Goal: Task Accomplishment & Management: Manage account settings

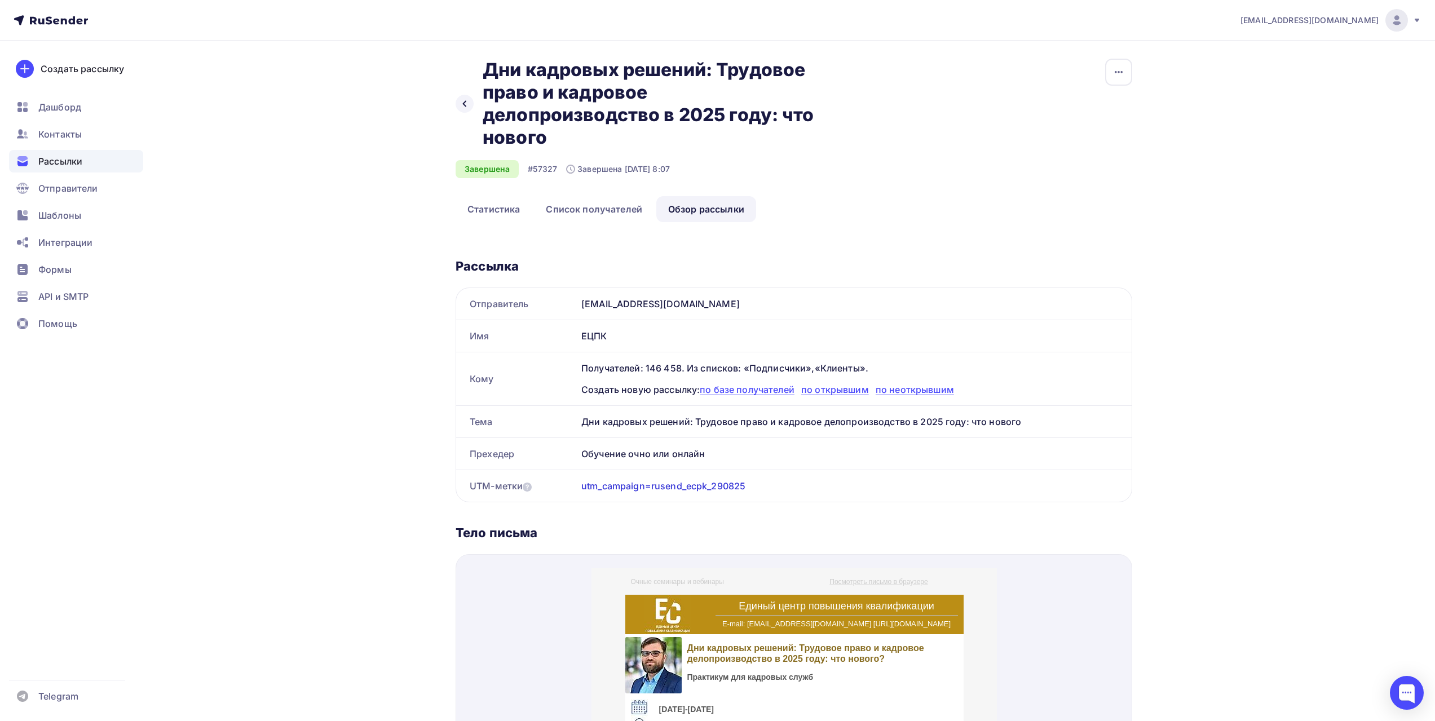
click at [57, 162] on span "Рассылки" at bounding box center [60, 162] width 44 height 14
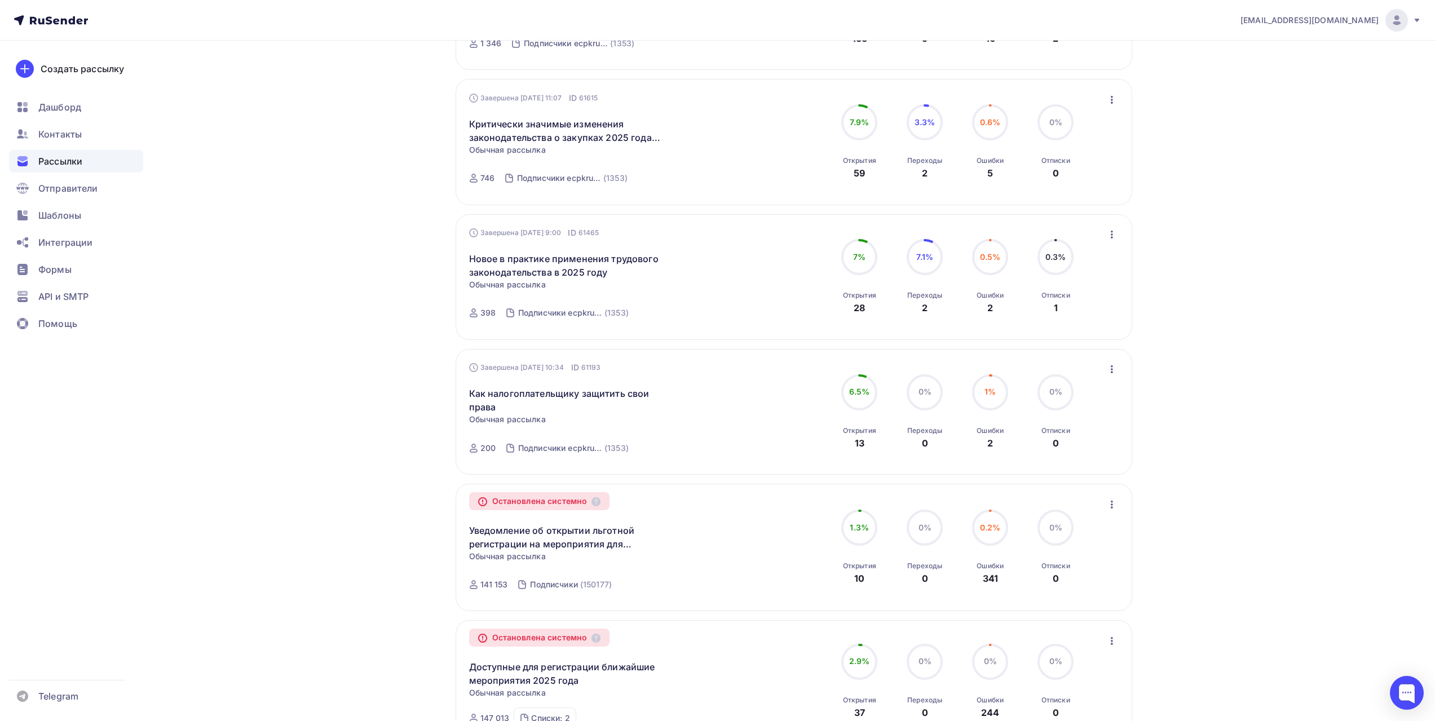
scroll to position [282, 0]
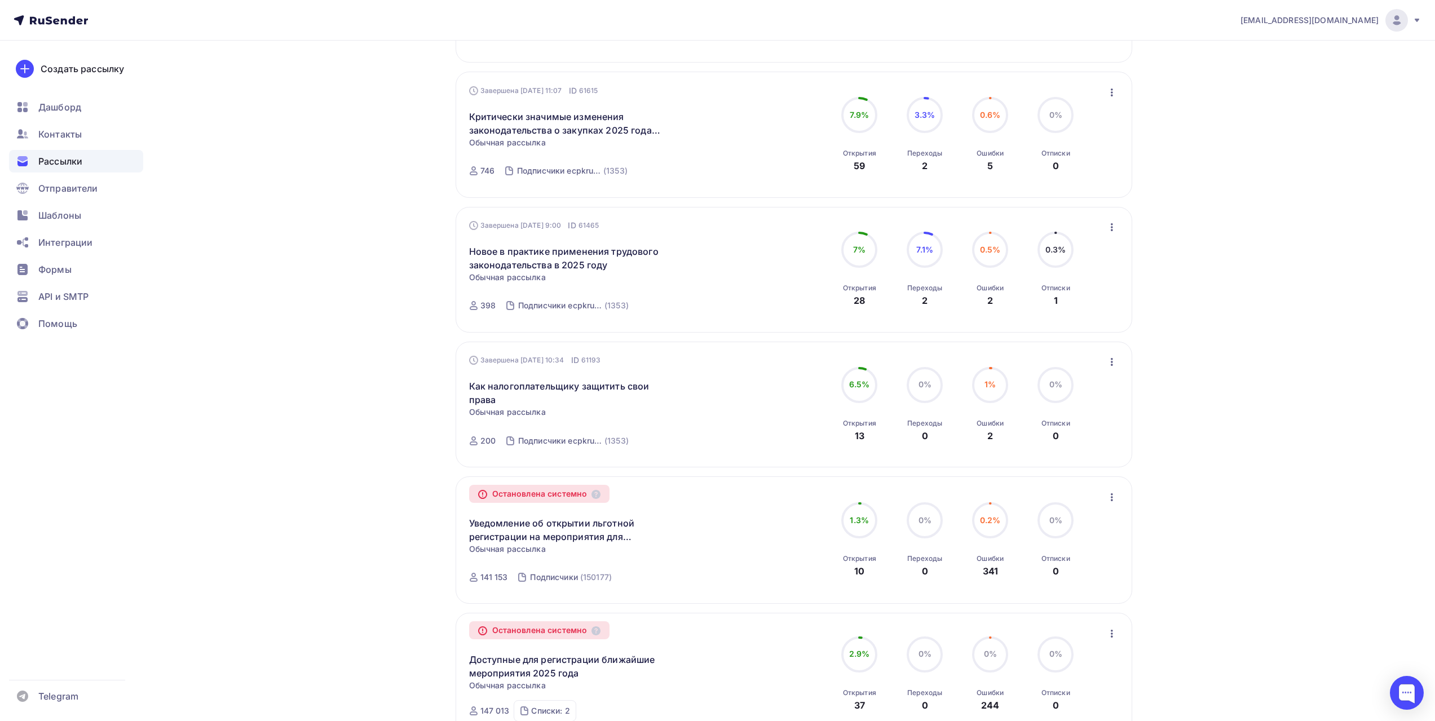
click at [1111, 367] on icon "button" at bounding box center [1112, 362] width 14 height 14
click at [1096, 412] on div "Обзор рассылки" at bounding box center [1061, 414] width 116 height 14
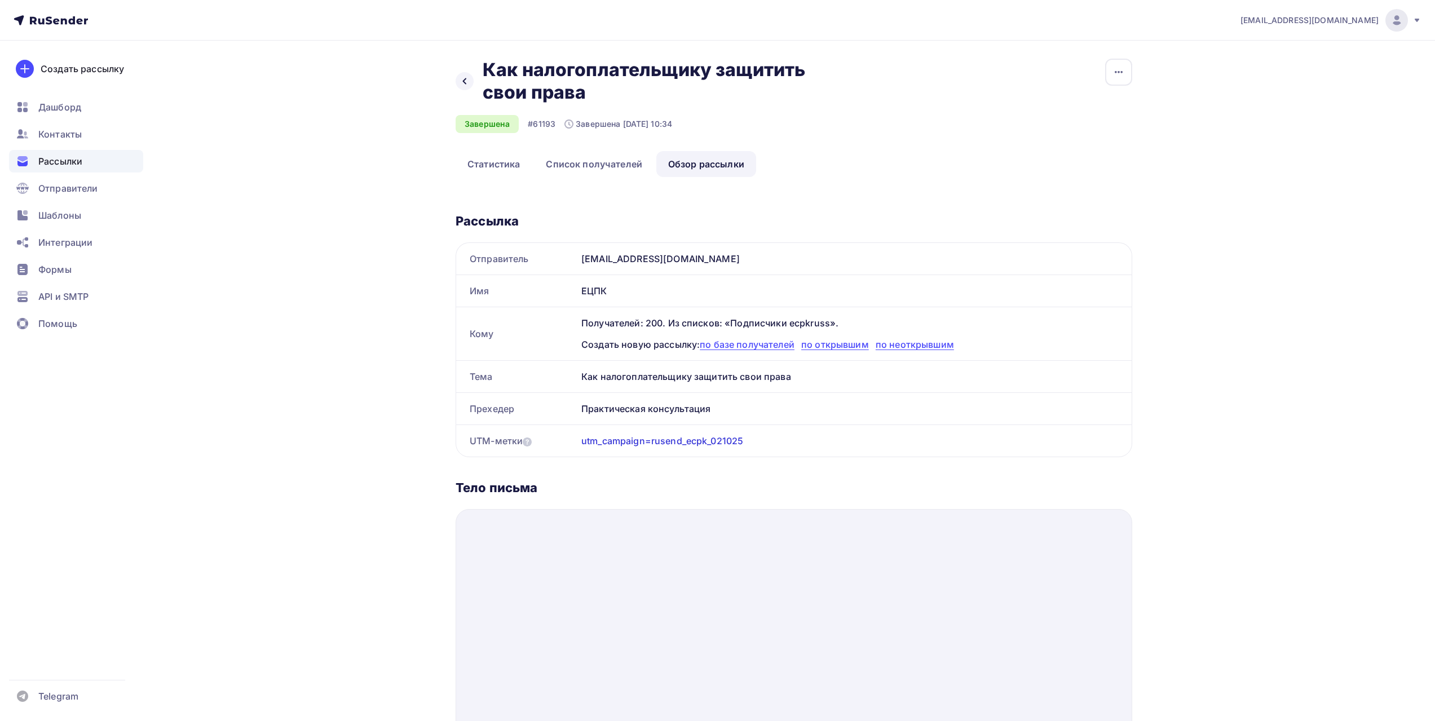
click at [729, 166] on link "Обзор рассылки" at bounding box center [706, 164] width 100 height 26
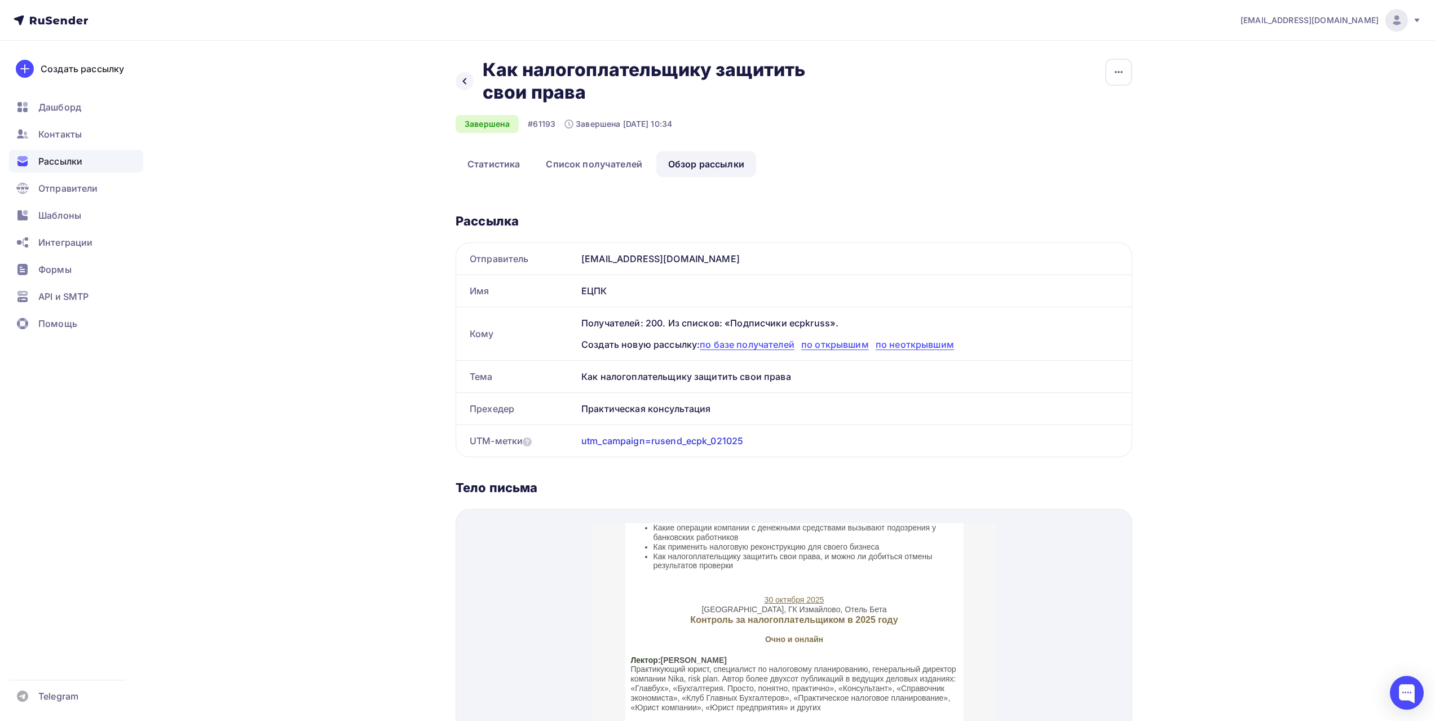
click at [83, 158] on div "Рассылки" at bounding box center [76, 161] width 134 height 23
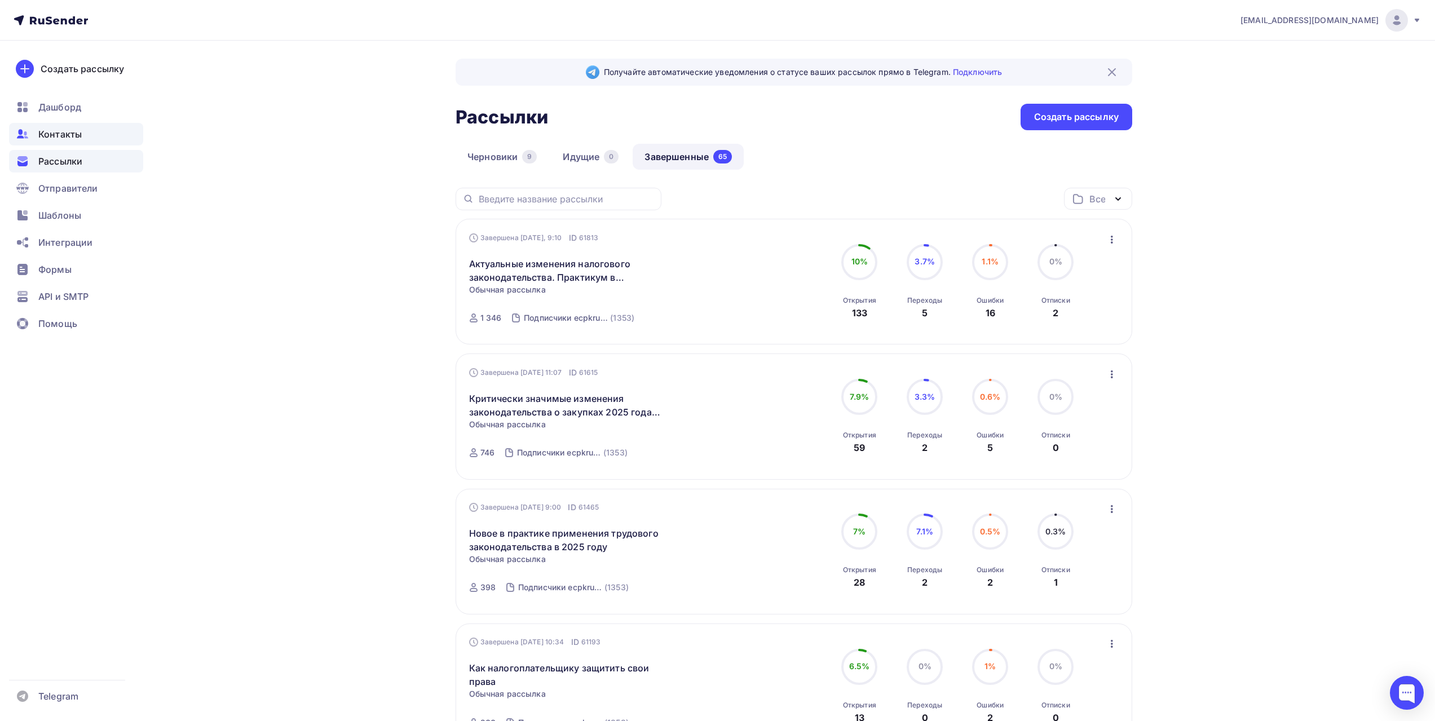
click at [76, 139] on span "Контакты" at bounding box center [59, 134] width 43 height 14
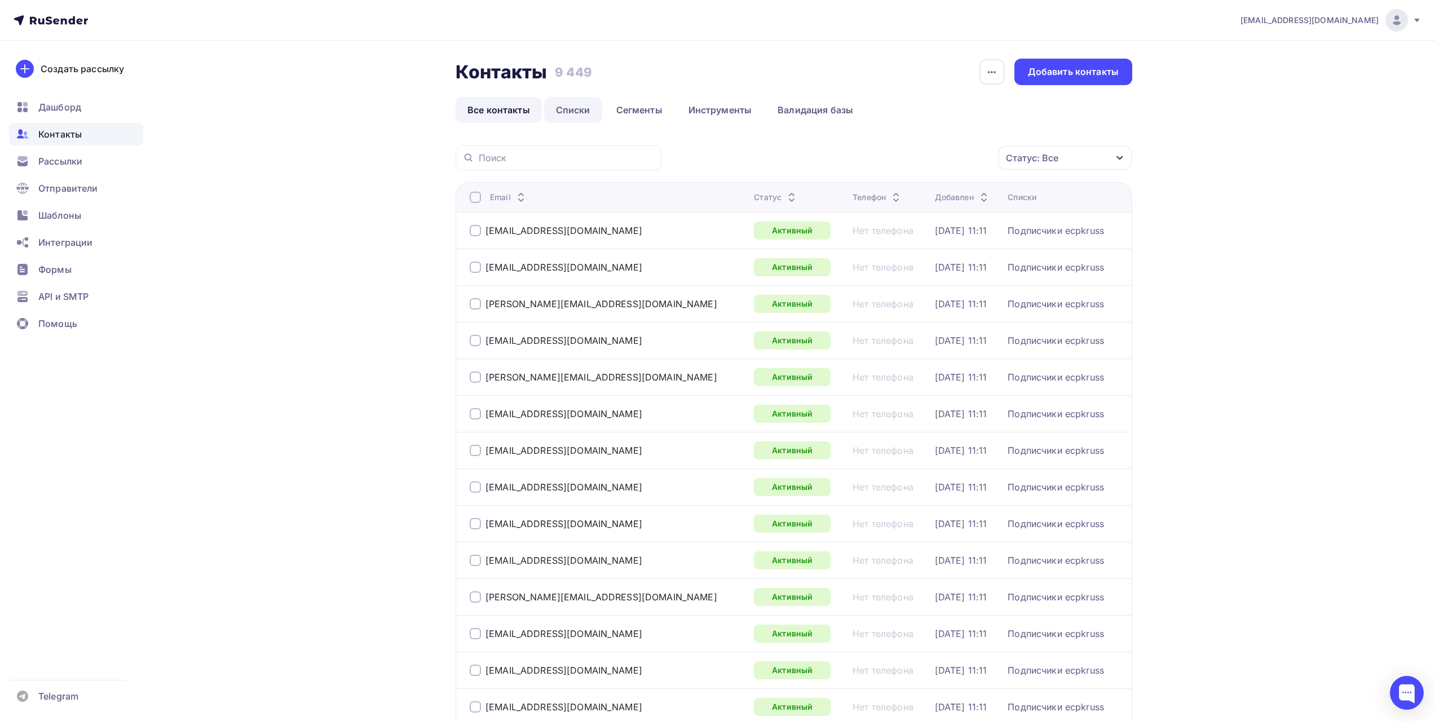
click at [586, 110] on link "Списки" at bounding box center [573, 110] width 58 height 26
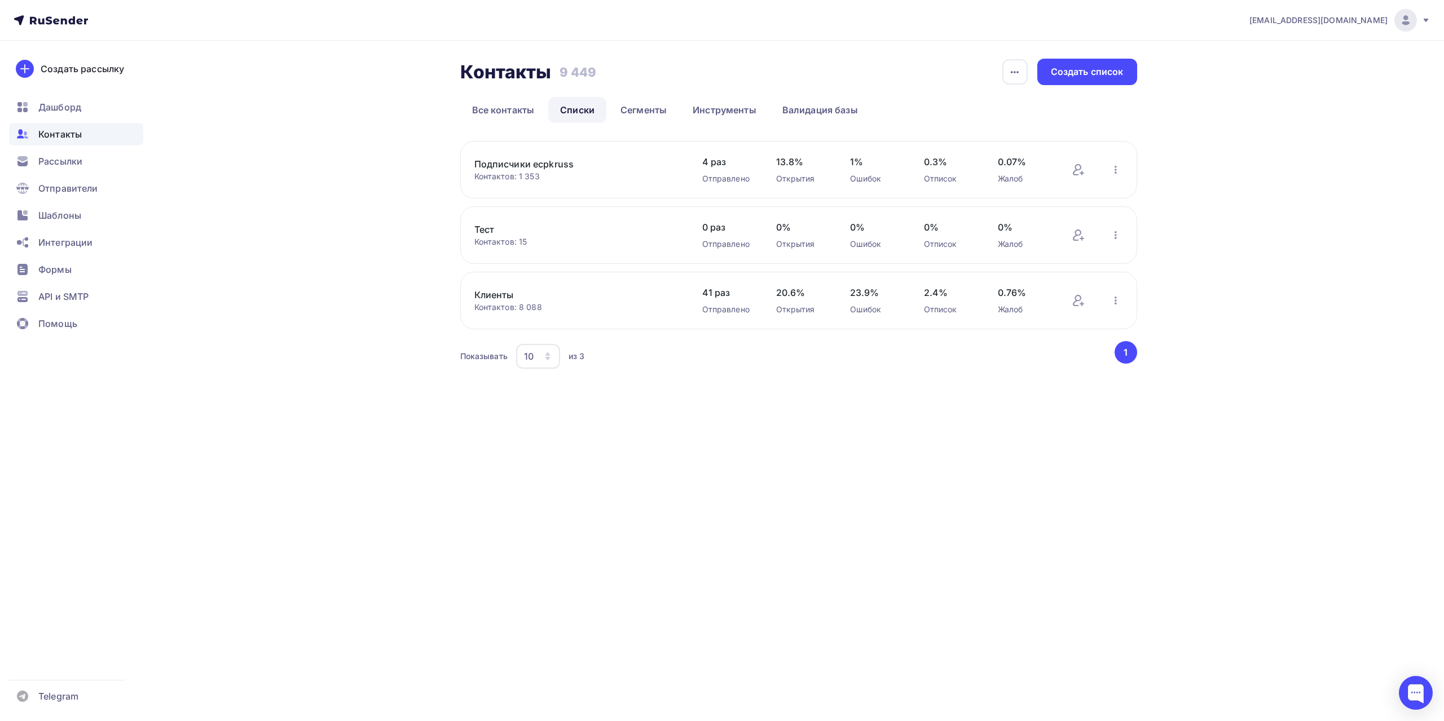
click at [338, 254] on div "Контакты Контакты 9 449 9 449 История импорта Создать список Все контакты Списк…" at bounding box center [722, 229] width 924 height 376
click at [352, 236] on div "Контакты Контакты 9 449 9 449 История импорта Создать список Все контакты Списк…" at bounding box center [722, 229] width 924 height 376
click at [367, 229] on div "Контакты Контакты 9 449 9 449 История импорта Создать список Все контакты Списк…" at bounding box center [722, 229] width 924 height 376
click at [364, 209] on div "Контакты Контакты 9 449 9 449 История импорта Создать список Все контакты Списк…" at bounding box center [722, 229] width 924 height 376
click at [332, 163] on div "Контакты Контакты 9 449 9 449 История импорта Создать список Все контакты Списк…" at bounding box center [722, 229] width 924 height 376
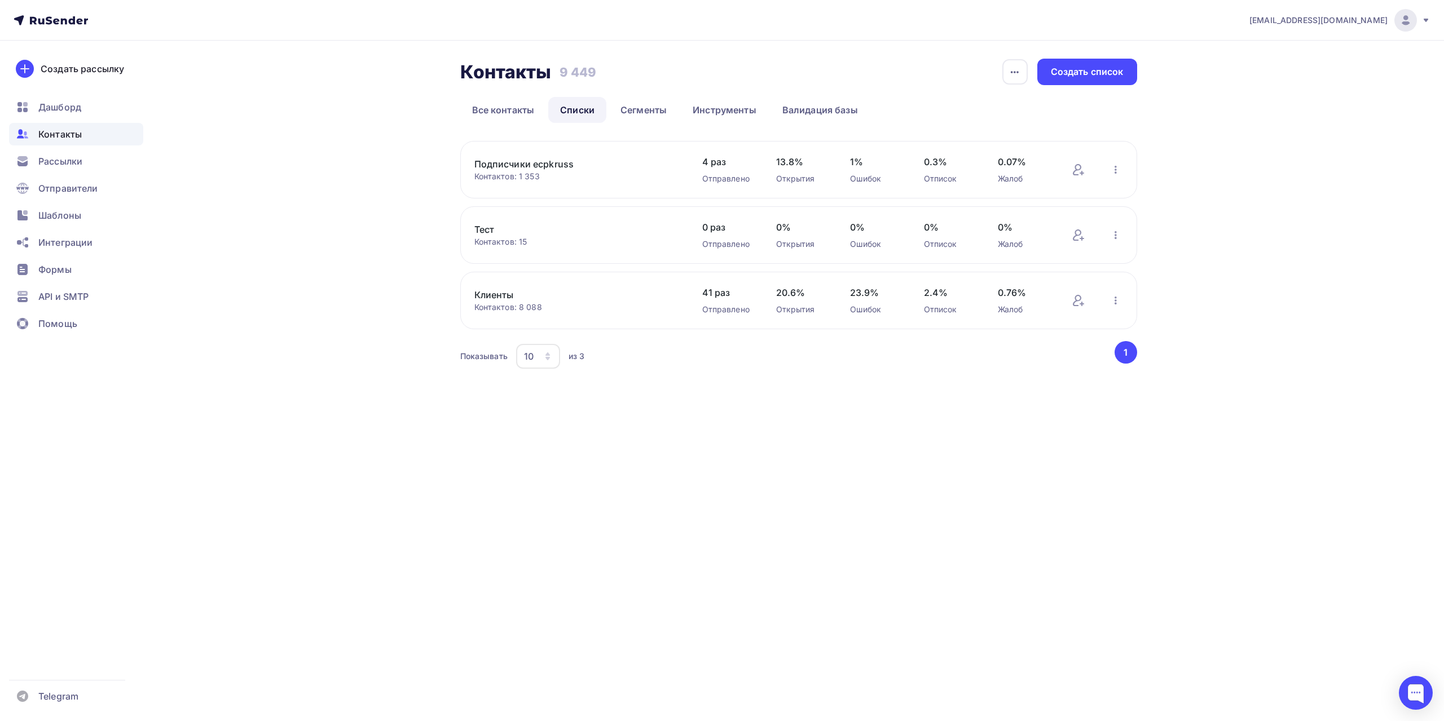
click at [1422, 16] on icon at bounding box center [1425, 20] width 9 height 9
click at [1290, 99] on link "Выйти" at bounding box center [1328, 103] width 189 height 23
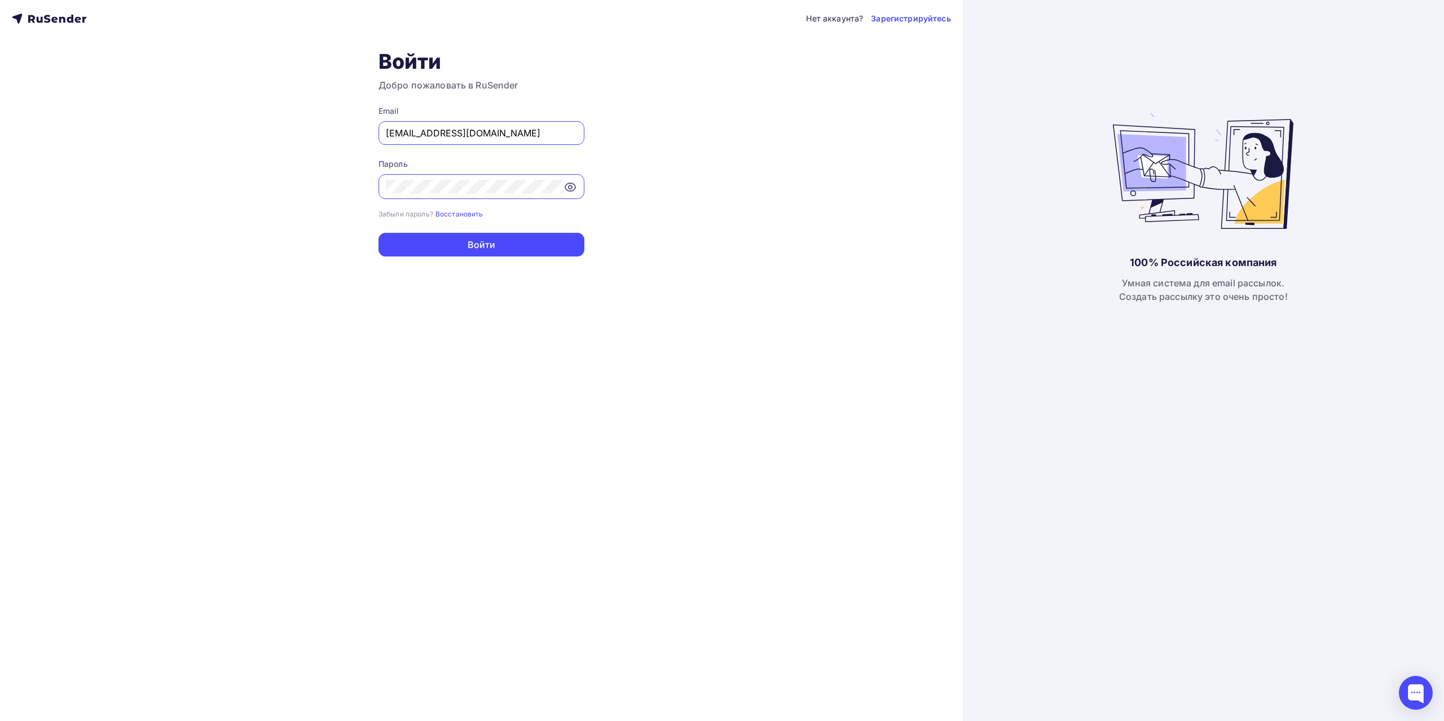
click at [496, 132] on input "[EMAIL_ADDRESS][DOMAIN_NAME]" at bounding box center [481, 133] width 191 height 14
type input "info@fks-center.ru"
click at [505, 244] on button "Войти" at bounding box center [481, 245] width 206 height 24
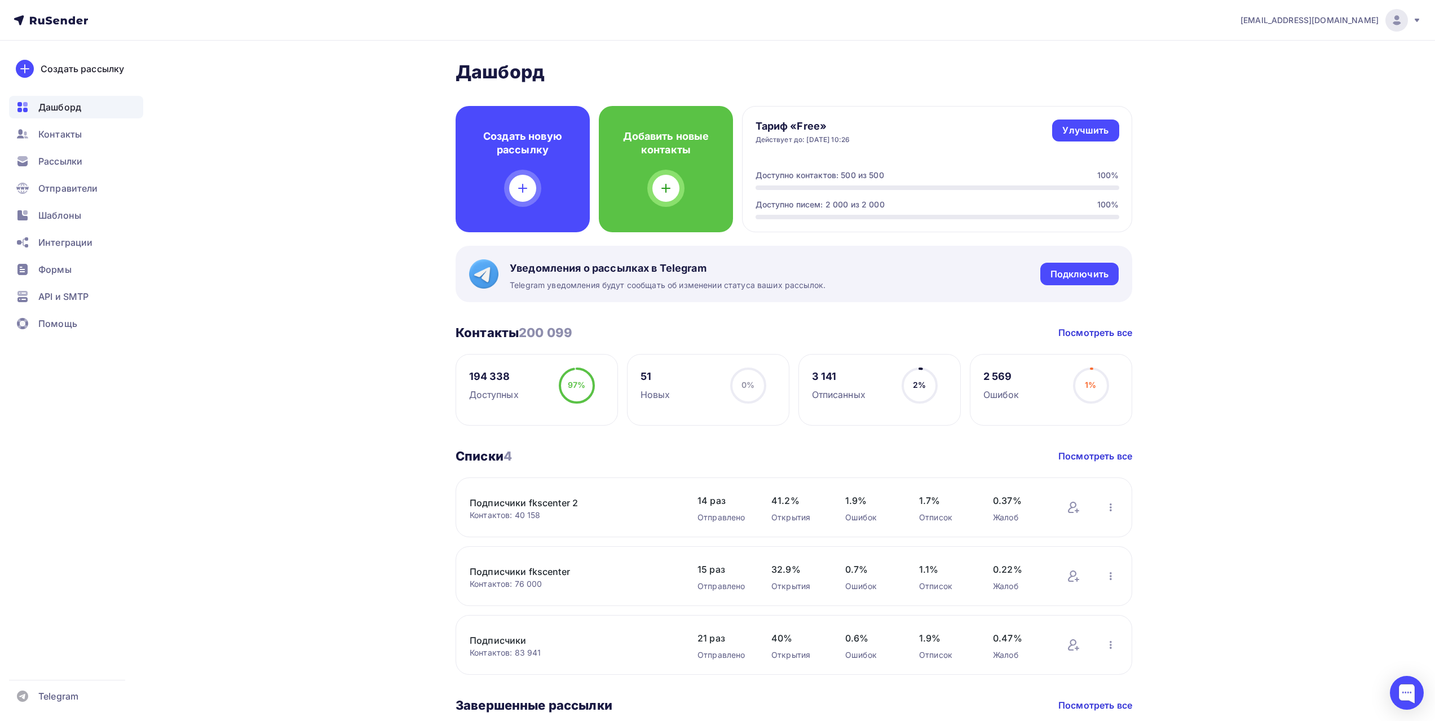
click at [978, 67] on h2 "Дашборд" at bounding box center [794, 72] width 677 height 23
